Goal: Find specific page/section: Find specific page/section

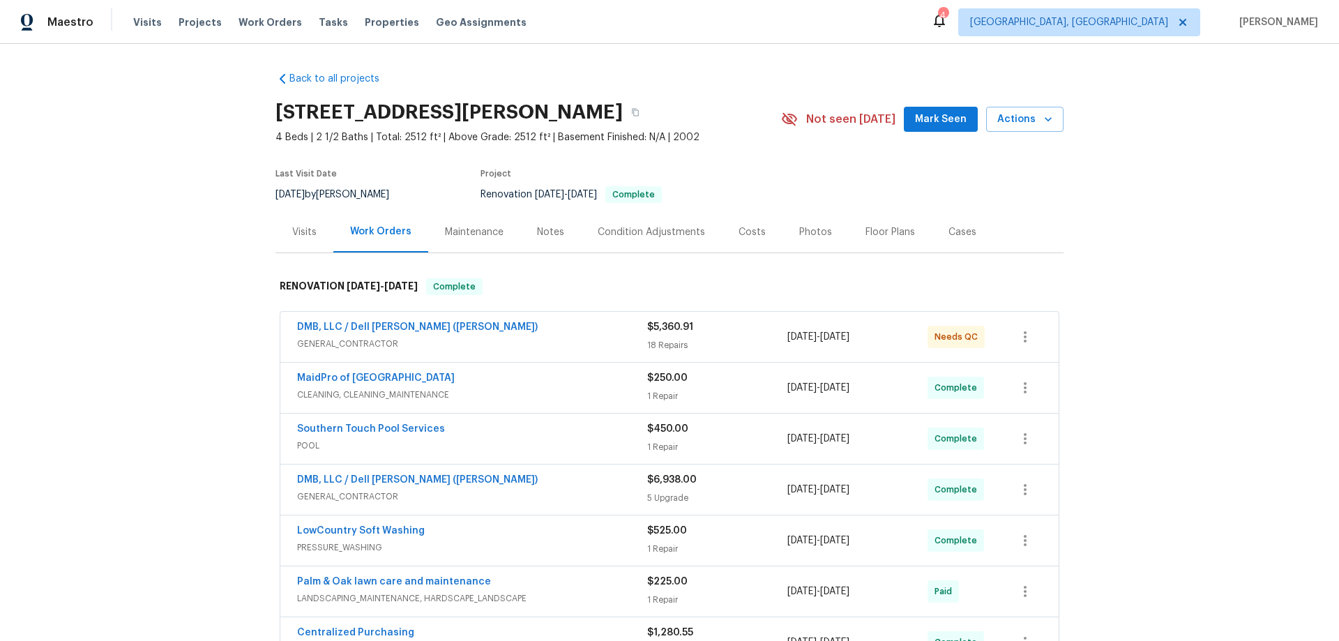
click at [167, 182] on div "Back to all projects [STREET_ADDRESS][PERSON_NAME] 4 Beds | 2 1/2 Baths | Total…" at bounding box center [669, 342] width 1339 height 597
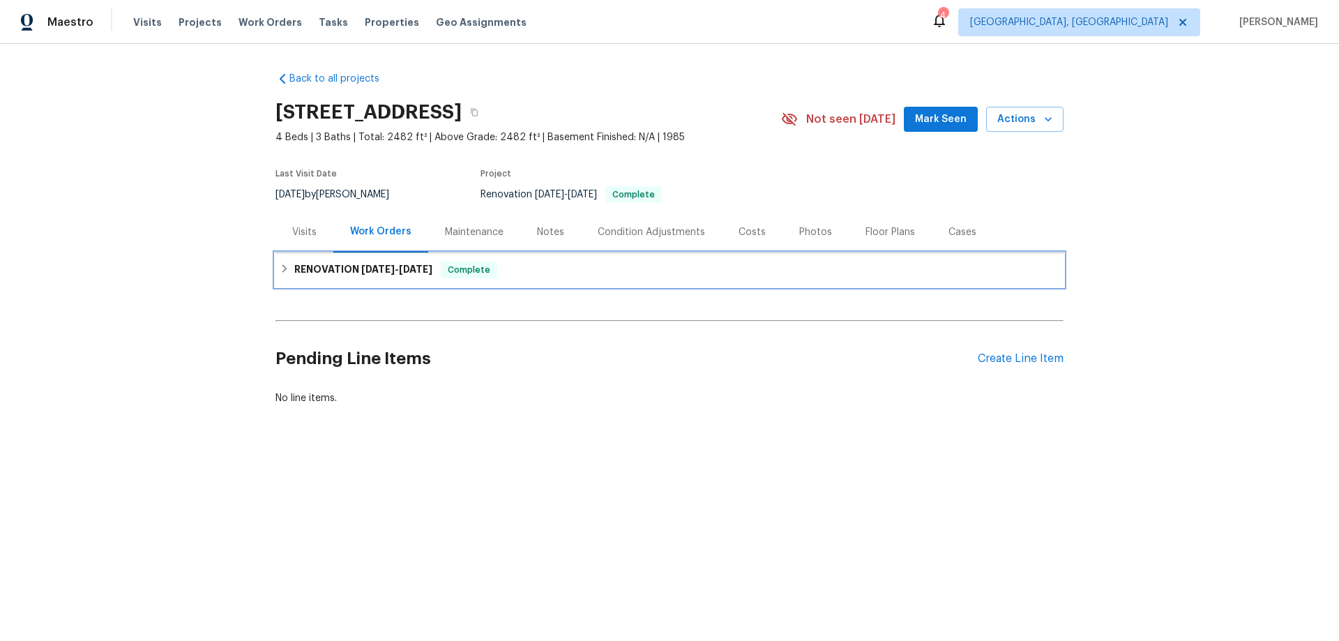
click at [350, 273] on h6 "RENOVATION 7/18/25 - 8/8/25" at bounding box center [363, 269] width 138 height 17
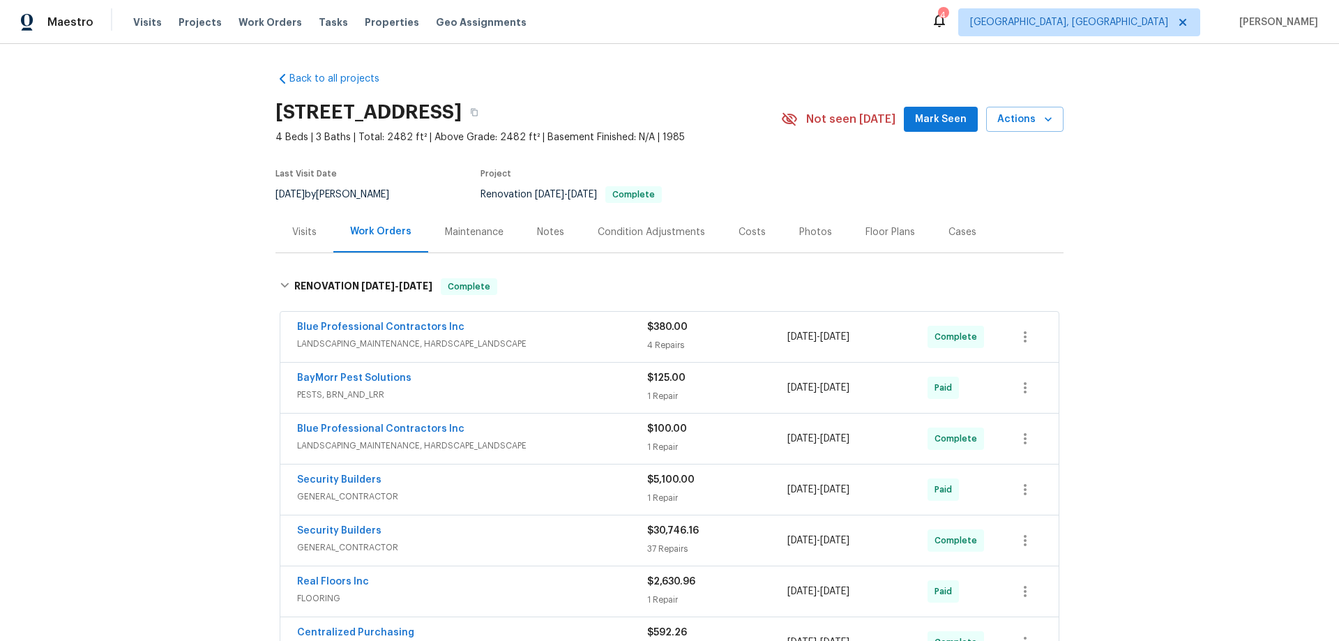
click at [136, 190] on div "Back to all projects 2600 Moon Rd, Loganville, GA 30052 4 Beds | 3 Baths | Tota…" at bounding box center [669, 342] width 1339 height 597
click at [135, 280] on div "Back to all projects 2600 Moon Rd, Loganville, GA 30052 4 Beds | 3 Baths | Tota…" at bounding box center [669, 342] width 1339 height 597
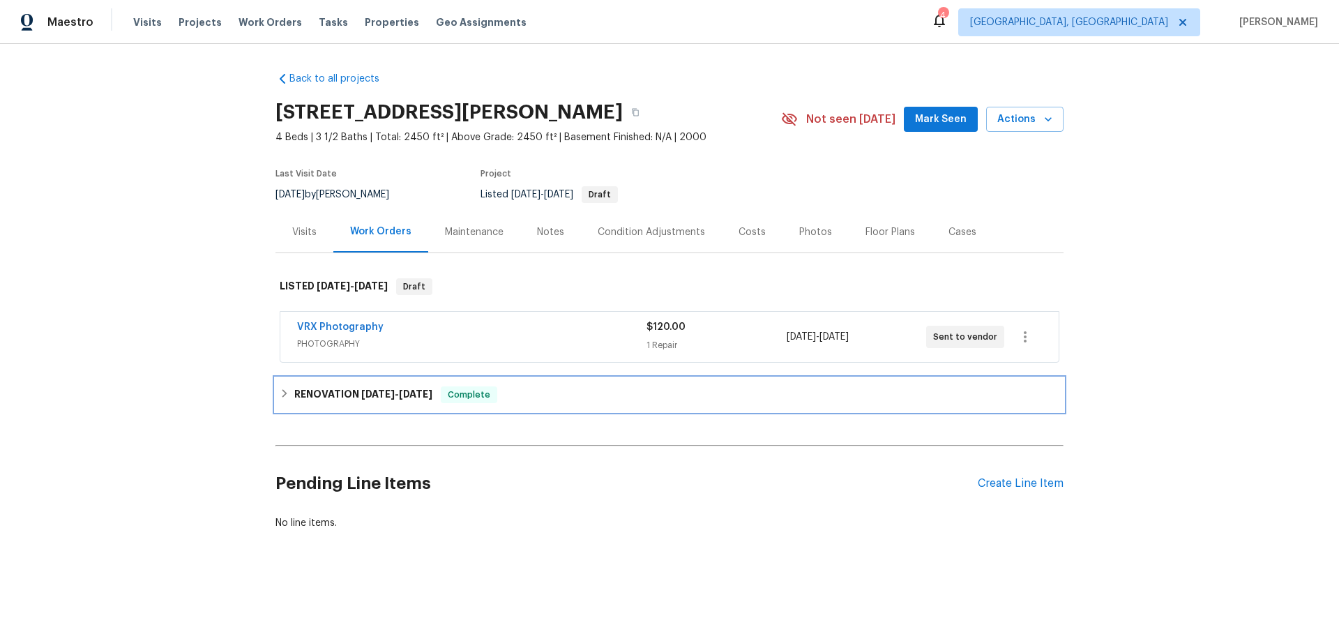
click at [334, 397] on h6 "RENOVATION 7/31/25 - 8/18/25" at bounding box center [363, 394] width 138 height 17
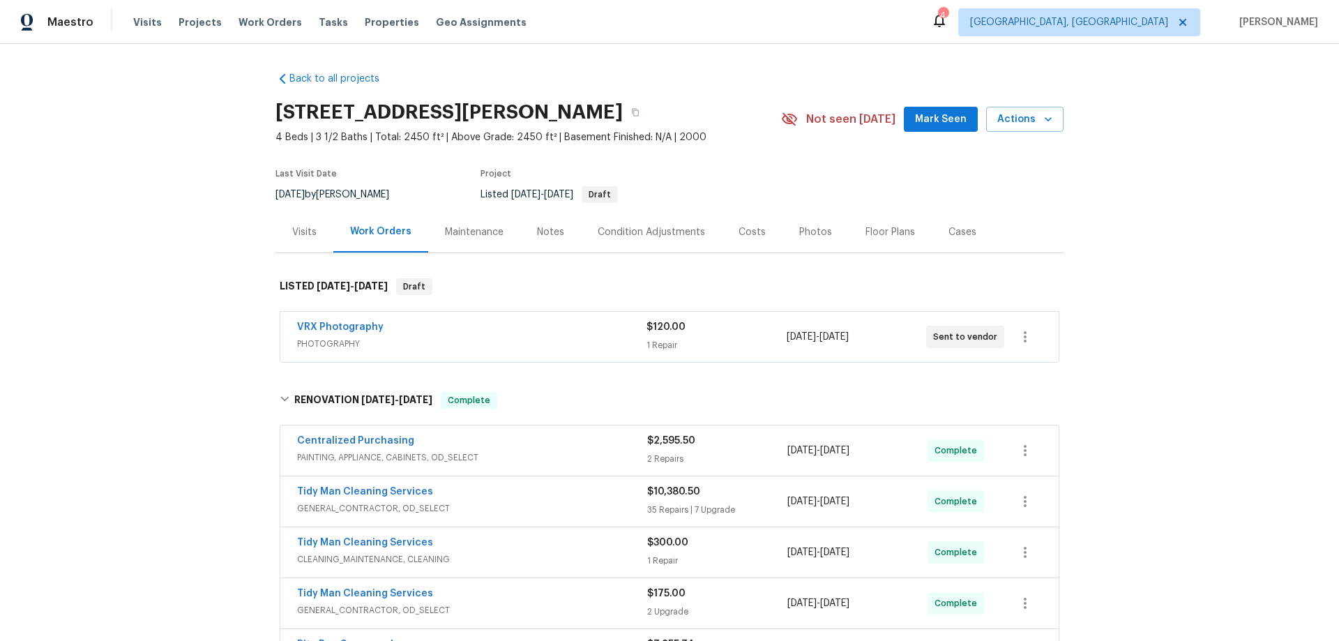
click at [187, 291] on div "Back to all projects 104 Lassitter Ct, Lexington, SC 29072 4 Beds | 3 1/2 Baths…" at bounding box center [669, 342] width 1339 height 597
click at [197, 254] on div "Back to all projects 104 Lassitter Ct, Lexington, SC 29072 4 Beds | 3 1/2 Baths…" at bounding box center [669, 342] width 1339 height 597
click at [160, 268] on div "Back to all projects 104 Lassitter Ct, Lexington, SC 29072 4 Beds | 3 1/2 Baths…" at bounding box center [669, 342] width 1339 height 597
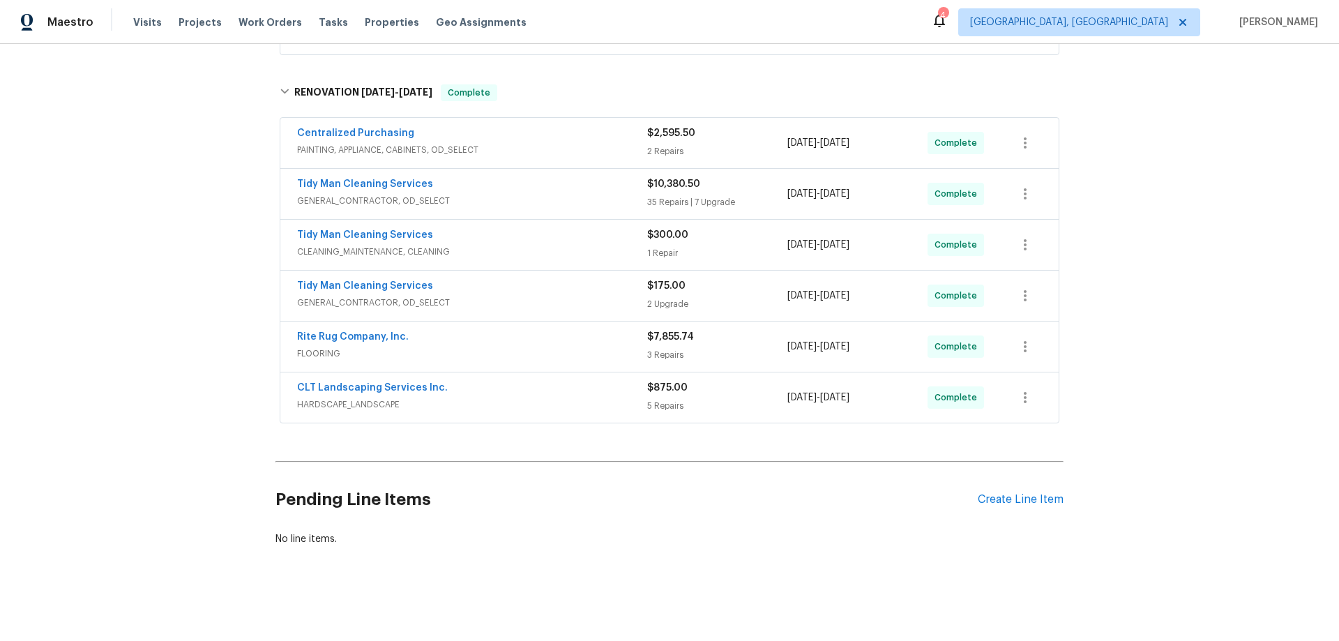
click at [100, 265] on div "Back to all projects 104 Lassitter Ct, Lexington, SC 29072 4 Beds | 3 1/2 Baths…" at bounding box center [669, 342] width 1339 height 597
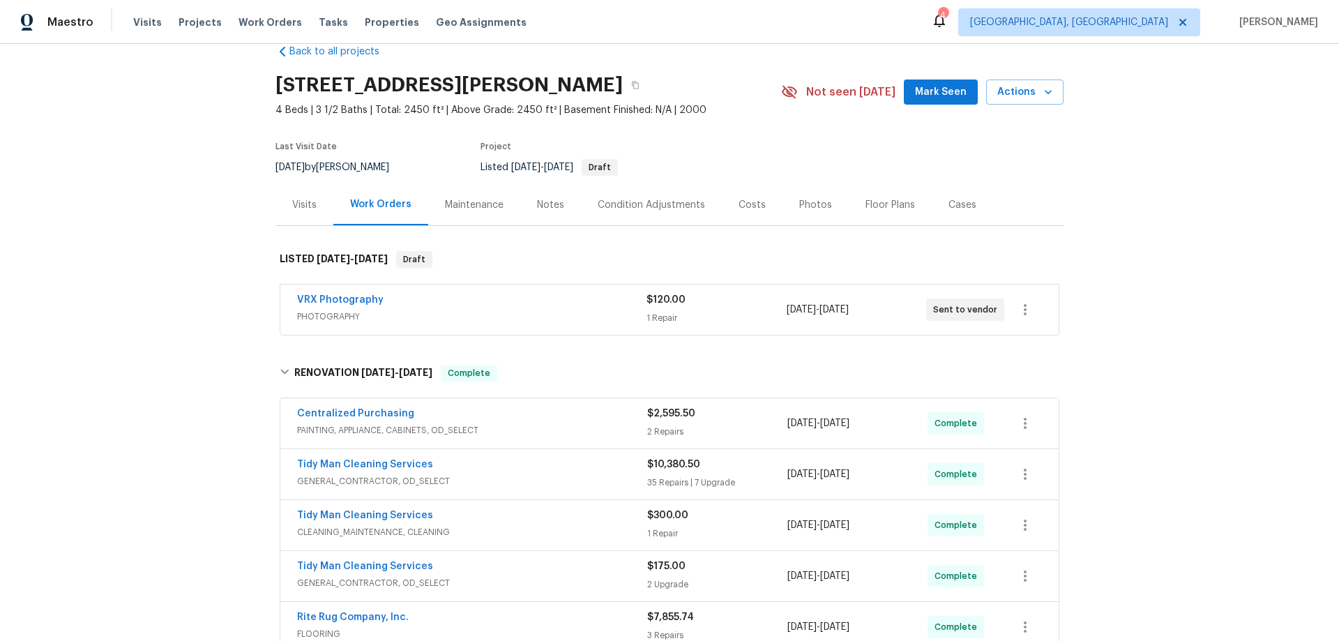
scroll to position [0, 0]
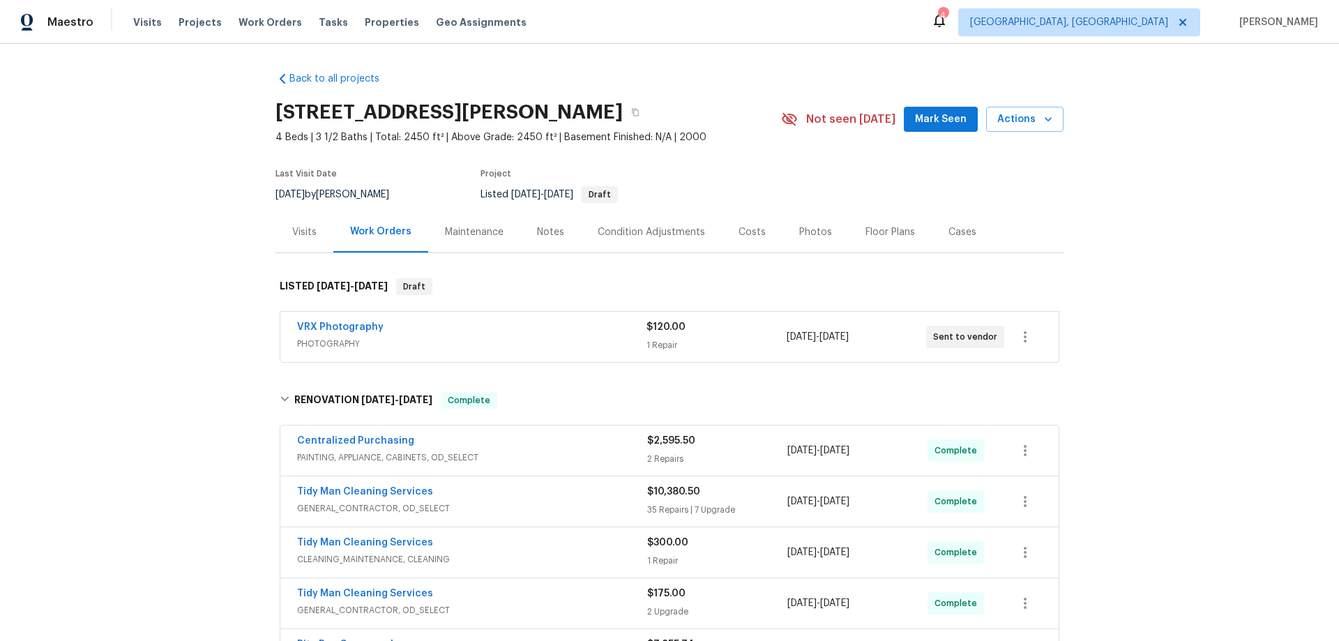
click at [204, 268] on div "Back to all projects 104 Lassitter Ct, Lexington, SC 29072 4 Beds | 3 1/2 Baths…" at bounding box center [669, 342] width 1339 height 597
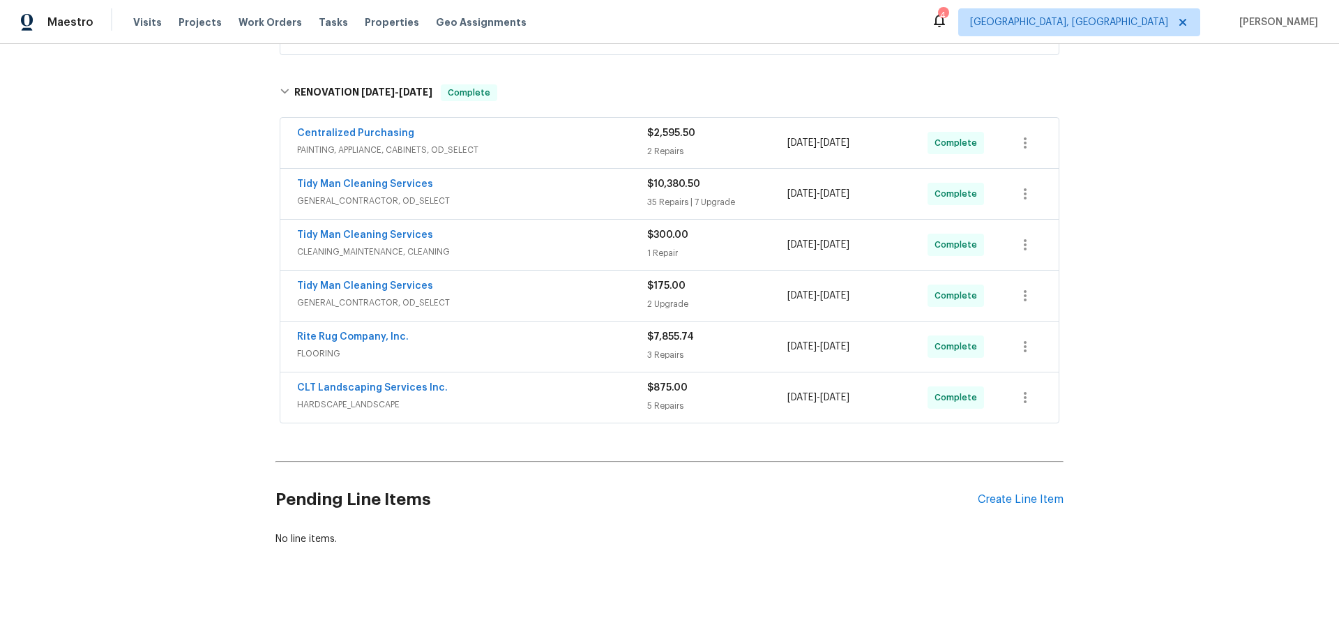
click at [188, 276] on div "Back to all projects 104 Lassitter Ct, Lexington, SC 29072 4 Beds | 3 1/2 Baths…" at bounding box center [669, 342] width 1339 height 597
click at [212, 222] on div "Back to all projects 104 Lassitter Ct, Lexington, SC 29072 4 Beds | 3 1/2 Baths…" at bounding box center [669, 342] width 1339 height 597
click at [154, 287] on div "Back to all projects 104 Lassitter Ct, Lexington, SC 29072 4 Beds | 3 1/2 Baths…" at bounding box center [669, 342] width 1339 height 597
click at [153, 245] on div "Back to all projects 104 Lassitter Ct, Lexington, SC 29072 4 Beds | 3 1/2 Baths…" at bounding box center [669, 342] width 1339 height 597
click at [183, 195] on div "Back to all projects 104 Lassitter Ct, Lexington, SC 29072 4 Beds | 3 1/2 Baths…" at bounding box center [669, 342] width 1339 height 597
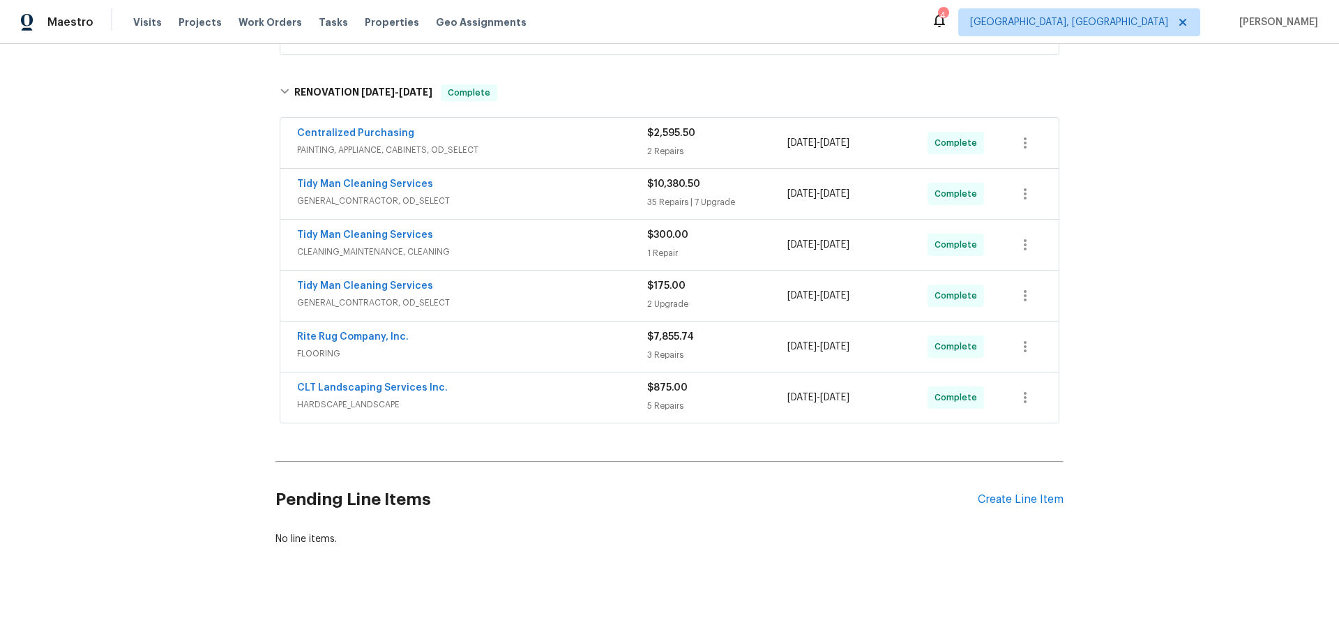
click at [179, 308] on div "Back to all projects 104 Lassitter Ct, Lexington, SC 29072 4 Beds | 3 1/2 Baths…" at bounding box center [669, 342] width 1339 height 597
click at [143, 307] on div "Back to all projects 104 Lassitter Ct, Lexington, SC 29072 4 Beds | 3 1/2 Baths…" at bounding box center [669, 342] width 1339 height 597
click at [197, 310] on div "Back to all projects 104 Lassitter Ct, Lexington, SC 29072 4 Beds | 3 1/2 Baths…" at bounding box center [669, 342] width 1339 height 597
click at [174, 305] on div "Back to all projects 104 Lassitter Ct, Lexington, SC 29072 4 Beds | 3 1/2 Baths…" at bounding box center [669, 342] width 1339 height 597
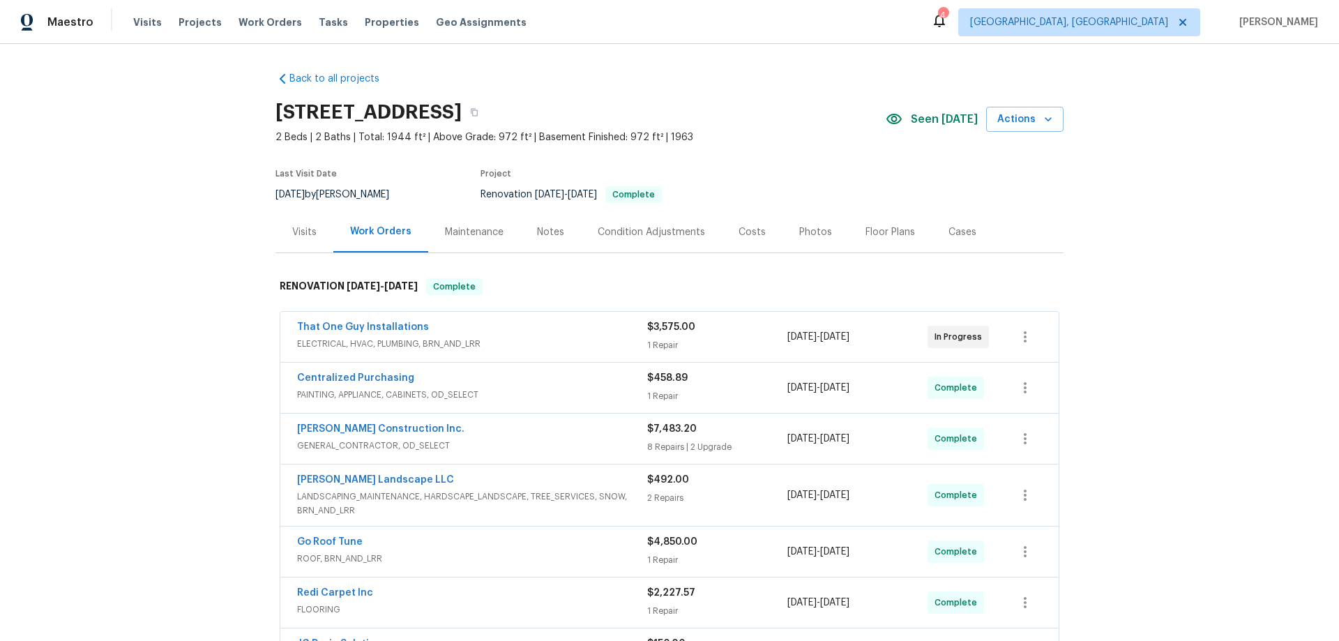
click at [204, 270] on div "Back to all projects [STREET_ADDRESS] 2 Beds | 2 Baths | Total: 1944 ft² | Abov…" at bounding box center [669, 342] width 1339 height 597
click at [206, 218] on div "Back to all projects [STREET_ADDRESS] 2 Beds | 2 Baths | Total: 1944 ft² | Abov…" at bounding box center [669, 342] width 1339 height 597
click at [197, 269] on div "Back to all projects [STREET_ADDRESS] 2 Beds | 2 Baths | Total: 1944 ft² | Abov…" at bounding box center [669, 342] width 1339 height 597
click at [169, 188] on div "Back to all projects [STREET_ADDRESS] 2 Beds | 2 Baths | Total: 1944 ft² | Abov…" at bounding box center [669, 342] width 1339 height 597
click at [199, 229] on div "Back to all projects [STREET_ADDRESS] 2 Beds | 2 Baths | Total: 1944 ft² | Abov…" at bounding box center [669, 342] width 1339 height 597
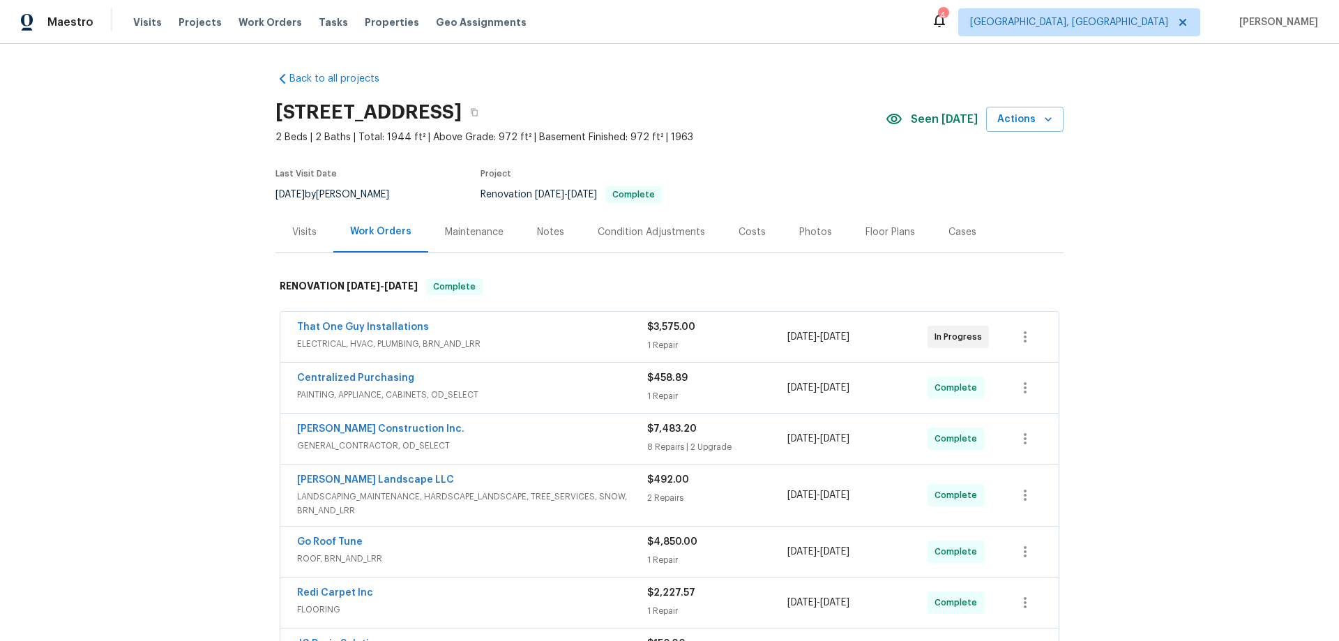
click at [211, 172] on div "Back to all projects 345 S Xanadu St, Aurora, CO 80012 2 Beds | 2 Baths | Total…" at bounding box center [669, 342] width 1339 height 597
click at [183, 199] on div "Back to all projects 345 S Xanadu St, Aurora, CO 80012 2 Beds | 2 Baths | Total…" at bounding box center [669, 342] width 1339 height 597
click at [172, 201] on div "Back to all projects 345 S Xanadu St, Aurora, CO 80012 2 Beds | 2 Baths | Total…" at bounding box center [669, 342] width 1339 height 597
click at [137, 358] on div "Back to all projects 345 S Xanadu St, Aurora, CO 80012 2 Beds | 2 Baths | Total…" at bounding box center [669, 342] width 1339 height 597
click at [155, 347] on div "Back to all projects 345 S Xanadu St, Aurora, CO 80012 2 Beds | 2 Baths | Total…" at bounding box center [669, 342] width 1339 height 597
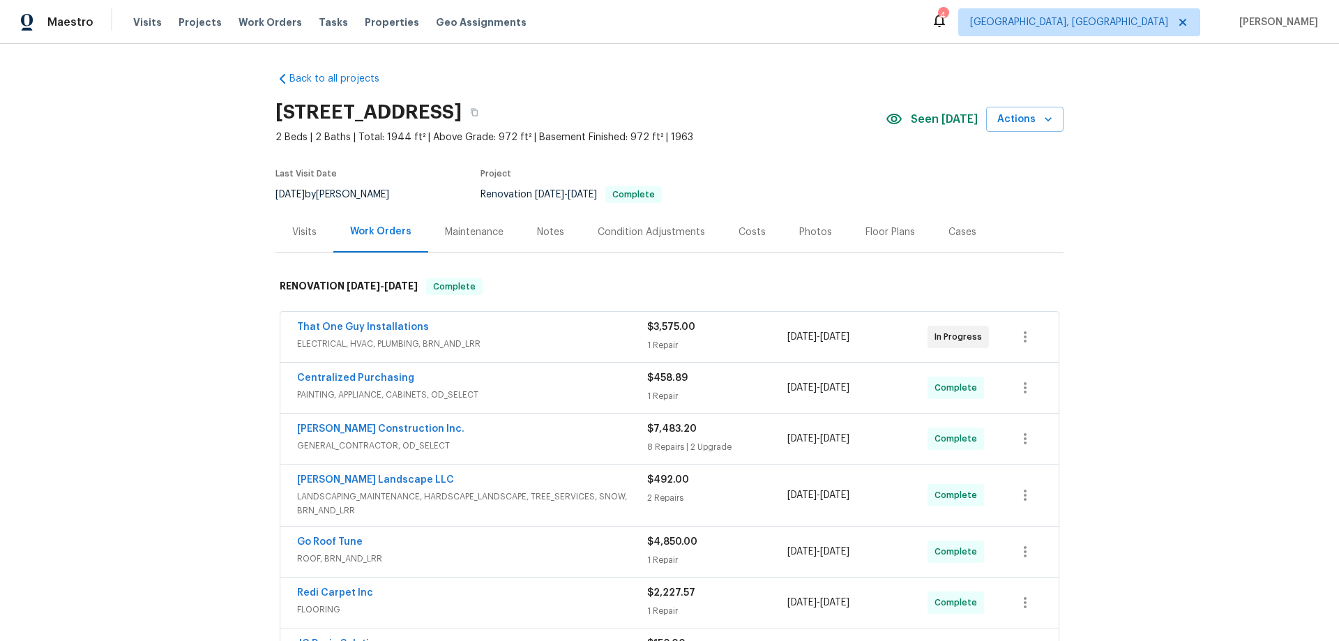
click at [216, 167] on div "Back to all projects 345 S Xanadu St, Aurora, CO 80012 2 Beds | 2 Baths | Total…" at bounding box center [669, 342] width 1339 height 597
click at [173, 284] on div "Back to all projects 345 S Xanadu St, Aurora, CO 80012 2 Beds | 2 Baths | Total…" at bounding box center [669, 342] width 1339 height 597
click at [137, 310] on div "Back to all projects 345 S Xanadu St, Aurora, CO 80012 2 Beds | 2 Baths | Total…" at bounding box center [669, 342] width 1339 height 597
click at [187, 200] on div "Back to all projects 345 S Xanadu St, Aurora, CO 80012 2 Beds | 2 Baths | Total…" at bounding box center [669, 342] width 1339 height 597
click at [146, 54] on div "Back to all projects 345 S Xanadu St, Aurora, CO 80012 2 Beds | 2 Baths | Total…" at bounding box center [669, 342] width 1339 height 597
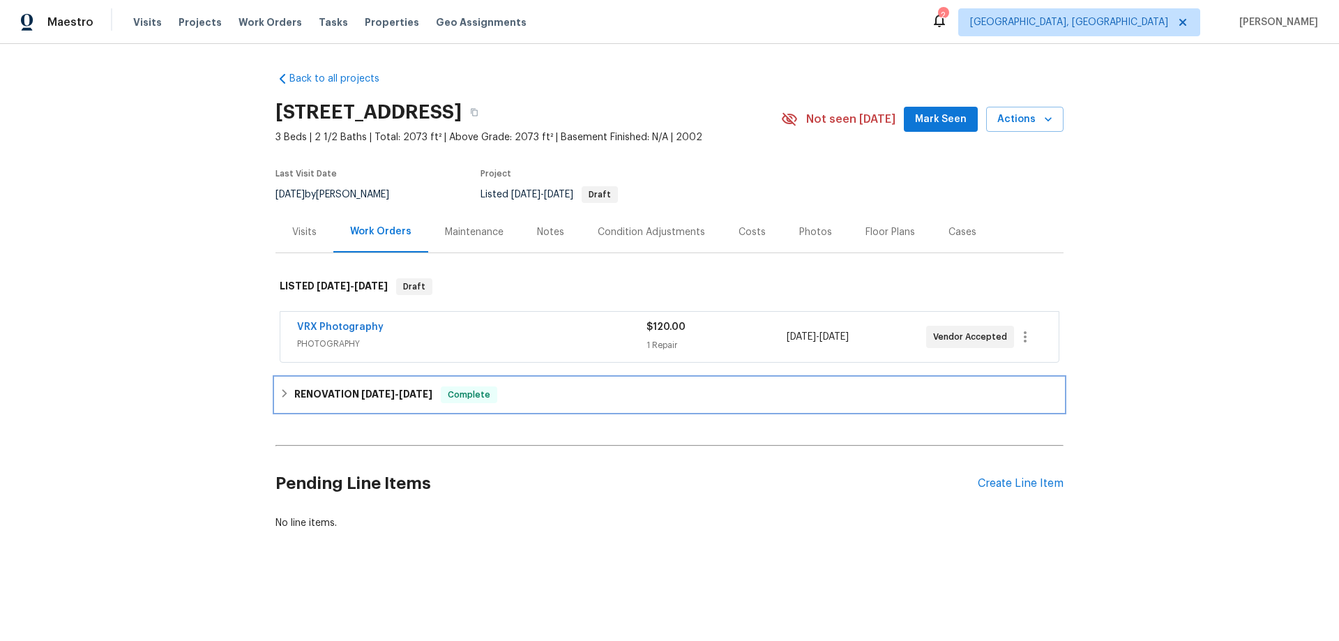
click at [364, 392] on span "[DATE]" at bounding box center [377, 394] width 33 height 10
click at [296, 401] on h6 "RENOVATION [DATE] - [DATE]" at bounding box center [363, 394] width 138 height 17
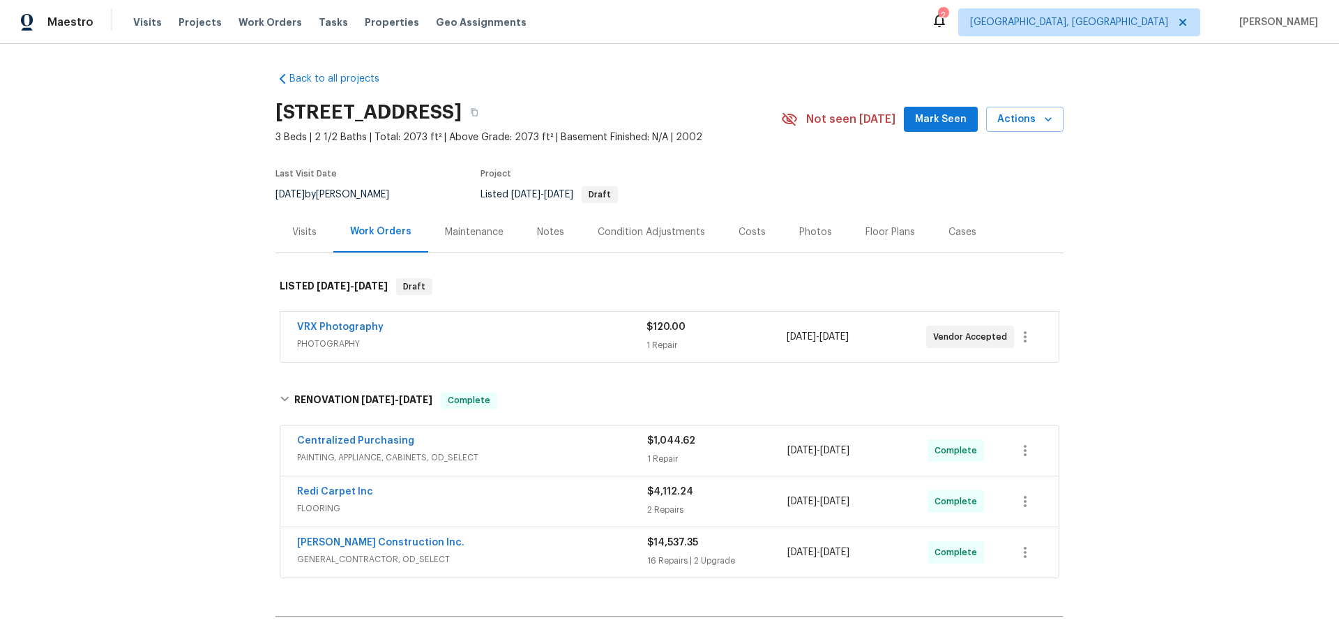
click at [192, 275] on div "Back to all projects [STREET_ADDRESS] 3 Beds | 2 1/2 Baths | Total: 2073 ft² | …" at bounding box center [669, 342] width 1339 height 597
click at [153, 266] on div "Back to all projects [STREET_ADDRESS] 3 Beds | 2 1/2 Baths | Total: 2073 ft² | …" at bounding box center [669, 342] width 1339 height 597
click at [172, 194] on div "Back to all projects [STREET_ADDRESS] 3 Beds | 2 1/2 Baths | Total: 2073 ft² | …" at bounding box center [669, 342] width 1339 height 597
click at [191, 336] on div "Back to all projects [STREET_ADDRESS] 3 Beds | 2 1/2 Baths | Total: 2073 ft² | …" at bounding box center [669, 342] width 1339 height 597
click at [186, 256] on div "Back to all projects [STREET_ADDRESS] 3 Beds | 2 1/2 Baths | Total: 2073 ft² | …" at bounding box center [669, 342] width 1339 height 597
